Goal: Check status

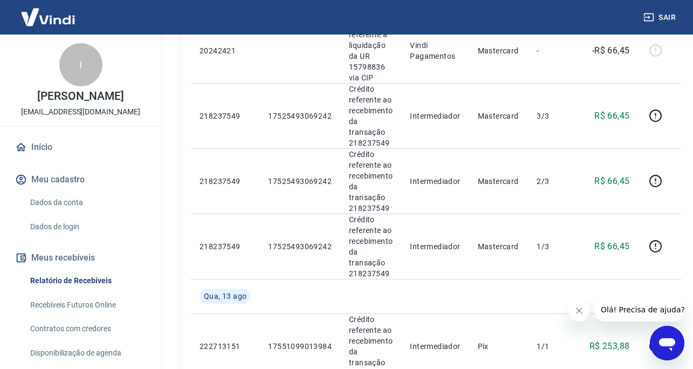
scroll to position [926, 0]
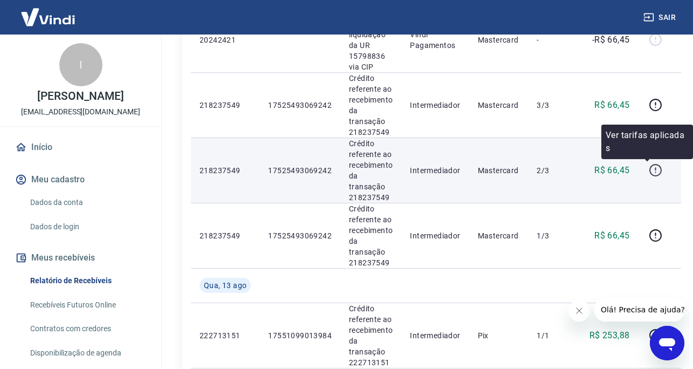
click at [649, 167] on icon "button" at bounding box center [655, 170] width 12 height 12
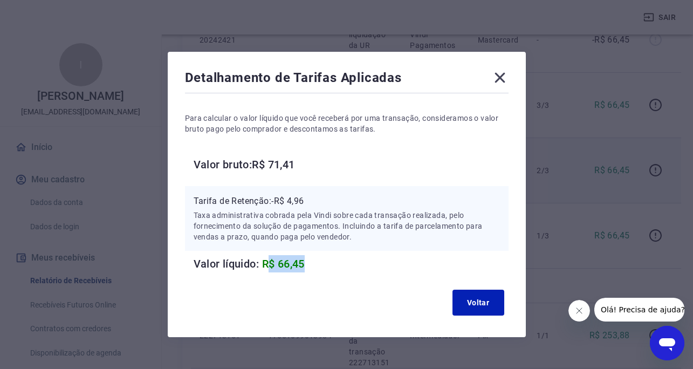
drag, startPoint x: 266, startPoint y: 266, endPoint x: 344, endPoint y: 267, distance: 78.2
click at [344, 267] on h6 "Valor líquido: R$ 66,45" at bounding box center [351, 263] width 315 height 17
click at [489, 315] on div "Voltar" at bounding box center [346, 302] width 323 height 34
click at [485, 298] on button "Voltar" at bounding box center [478, 302] width 52 height 26
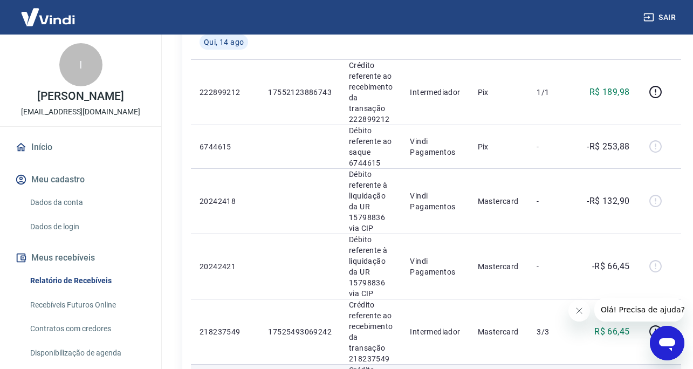
scroll to position [696, 0]
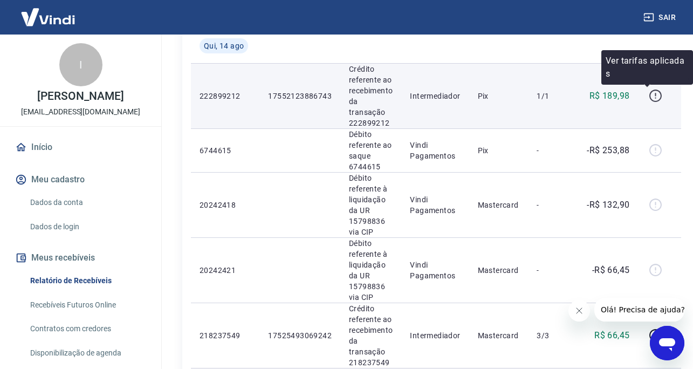
click at [648, 94] on icon "button" at bounding box center [654, 95] width 13 height 13
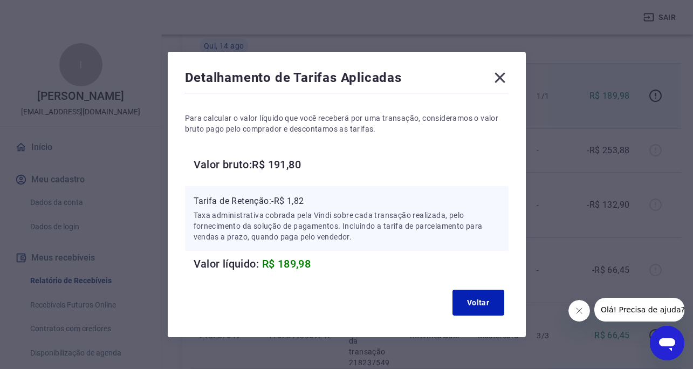
click at [502, 74] on icon at bounding box center [499, 78] width 10 height 10
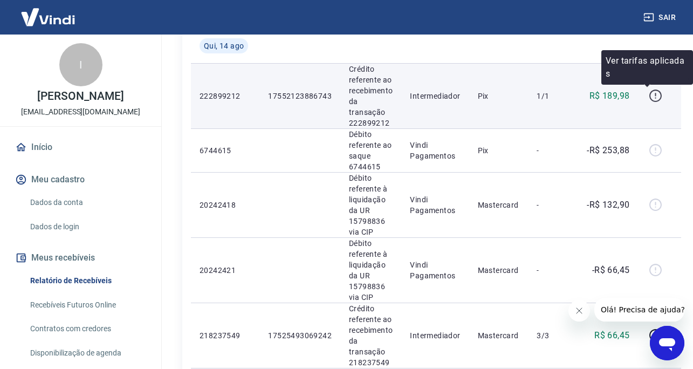
click at [648, 95] on icon "button" at bounding box center [654, 95] width 13 height 13
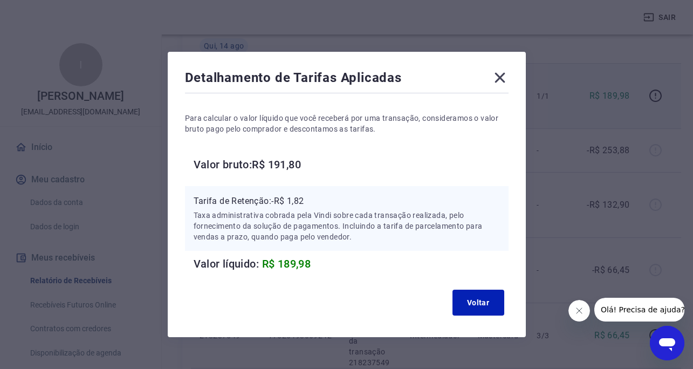
click at [493, 75] on icon at bounding box center [499, 77] width 17 height 17
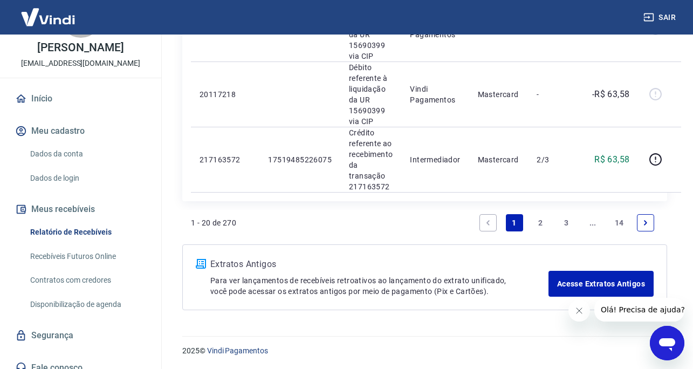
scroll to position [59, 0]
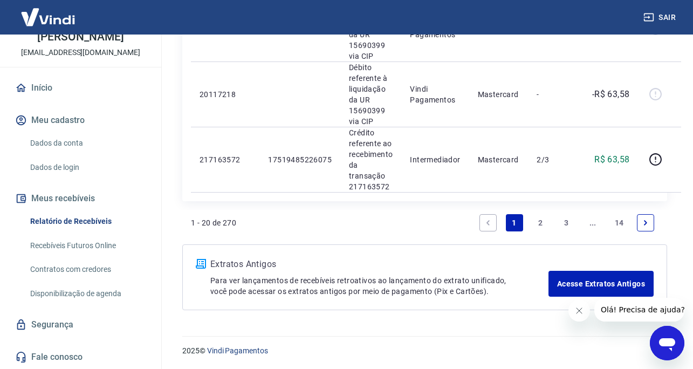
click at [98, 245] on link "Recebíveis Futuros Online" at bounding box center [87, 245] width 122 height 22
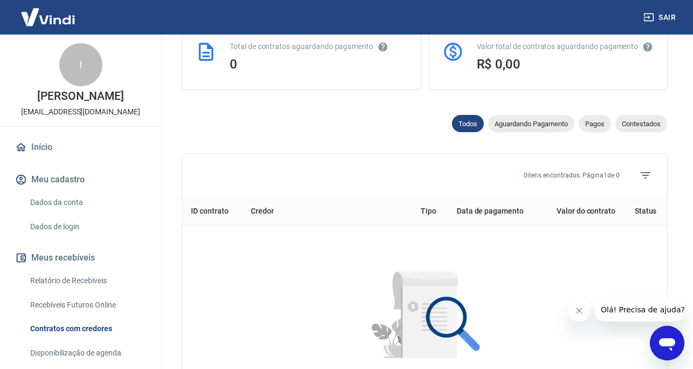
scroll to position [479, 0]
